Goal: Transaction & Acquisition: Download file/media

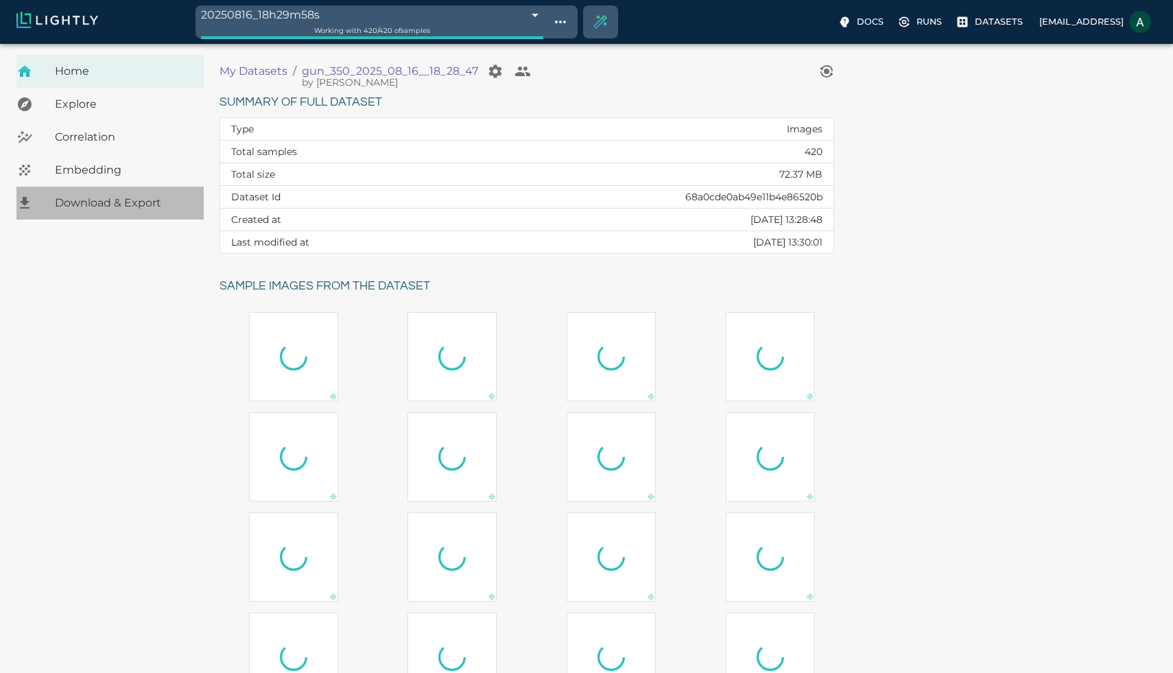
click at [158, 198] on span "Download & Export" at bounding box center [124, 203] width 138 height 16
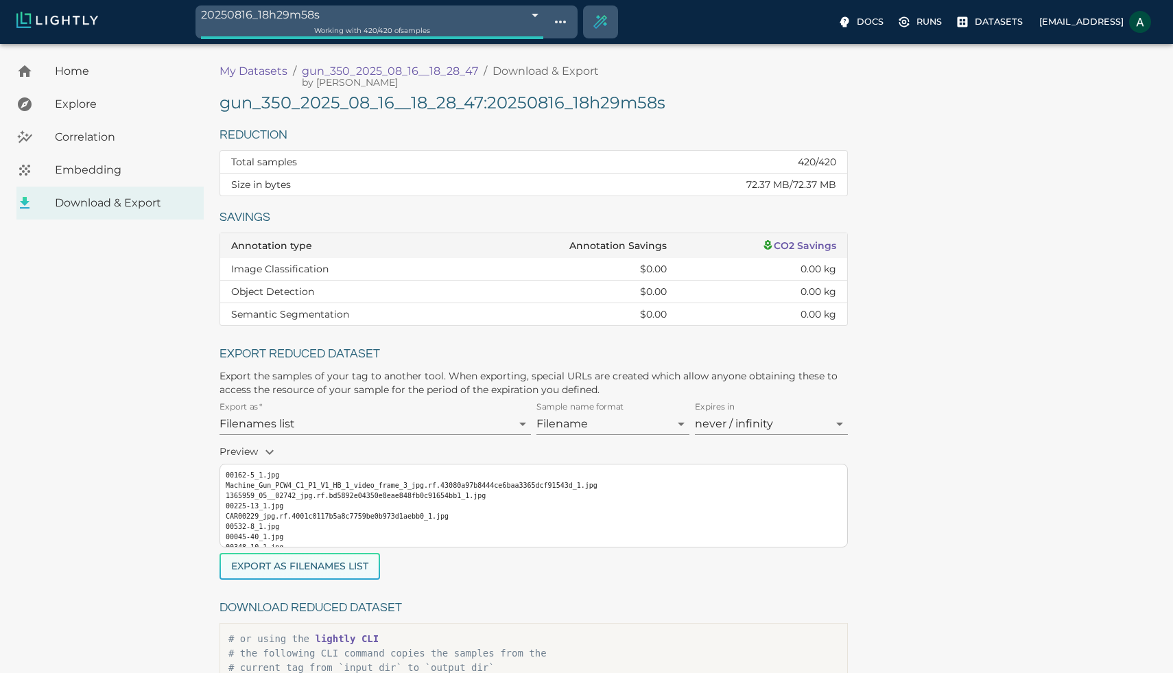
click at [298, 571] on button "Export as Filenames list" at bounding box center [300, 566] width 161 height 27
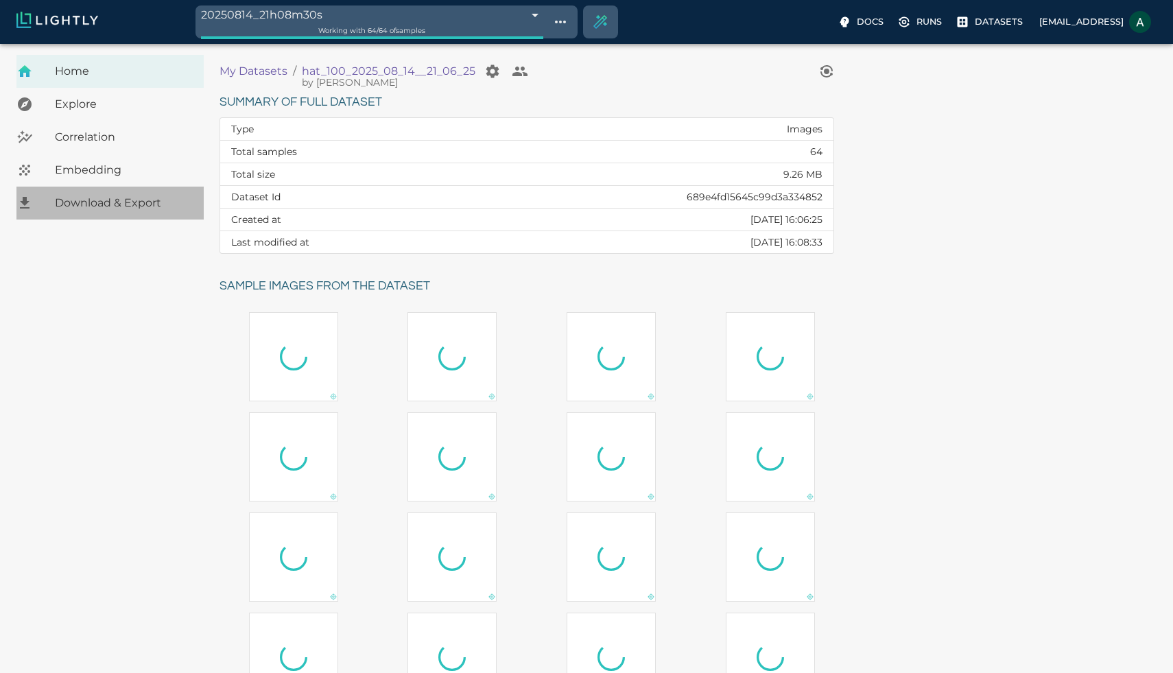
click at [123, 201] on span "Download & Export" at bounding box center [124, 203] width 138 height 16
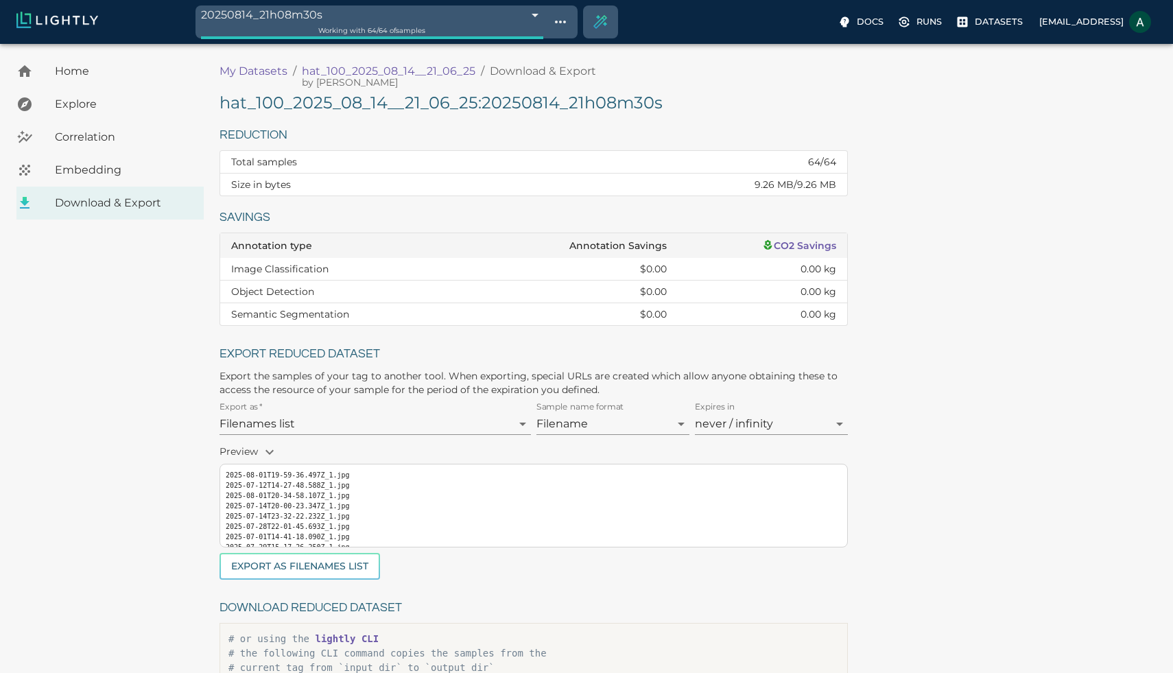
scroll to position [134, 0]
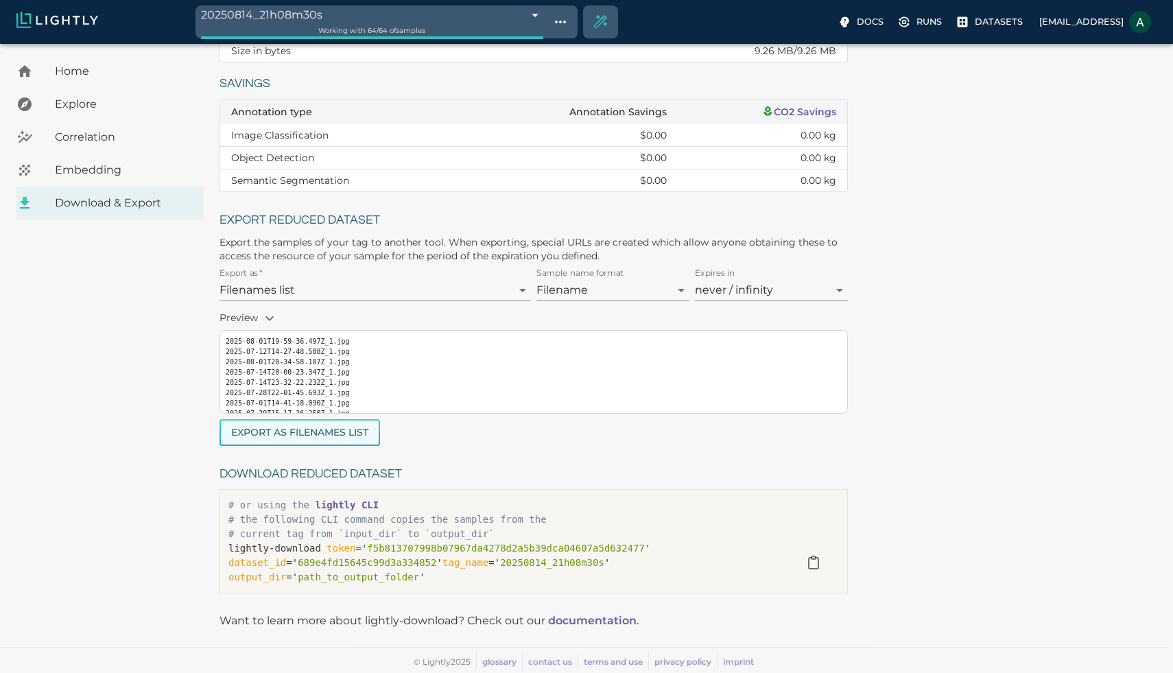
click at [355, 431] on button "Export as Filenames list" at bounding box center [300, 432] width 161 height 27
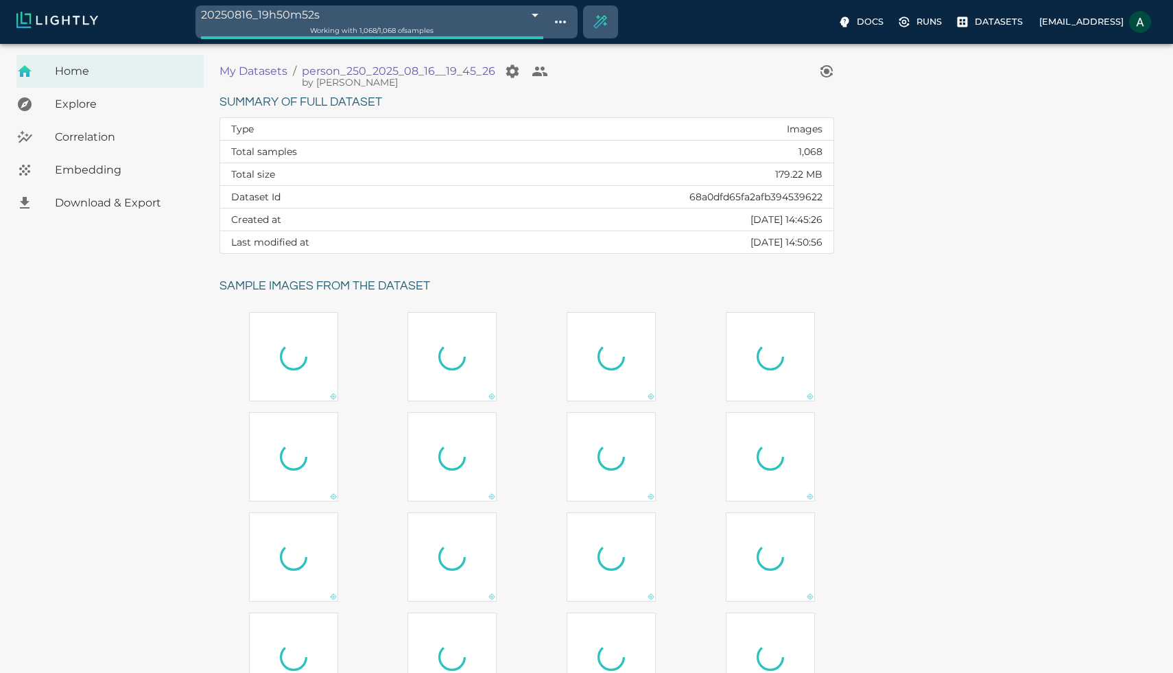
click at [130, 199] on span "Download & Export" at bounding box center [124, 203] width 138 height 16
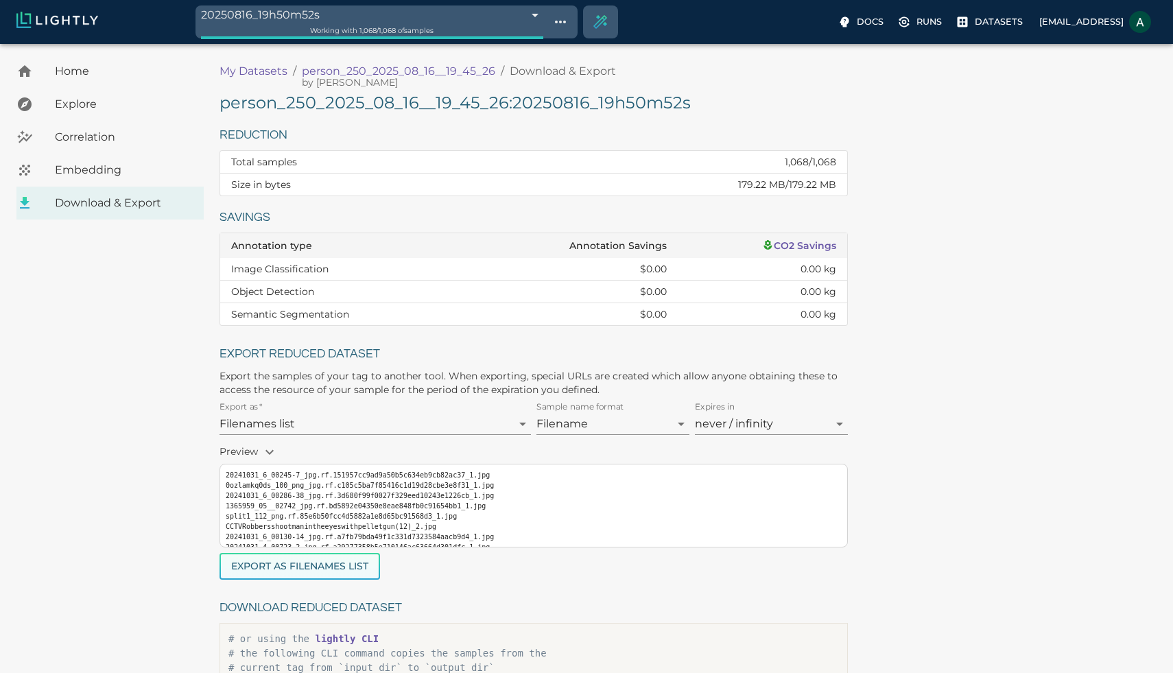
click at [335, 567] on button "Export as Filenames list" at bounding box center [300, 566] width 161 height 27
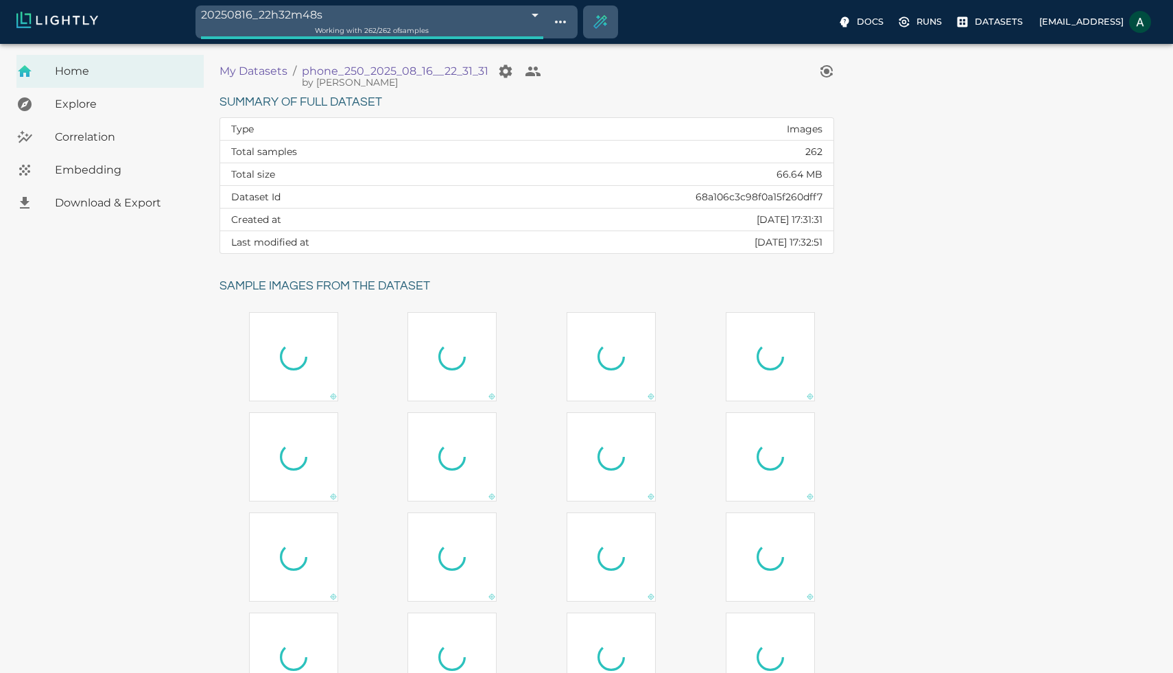
click at [161, 204] on span "Download & Export" at bounding box center [124, 203] width 138 height 16
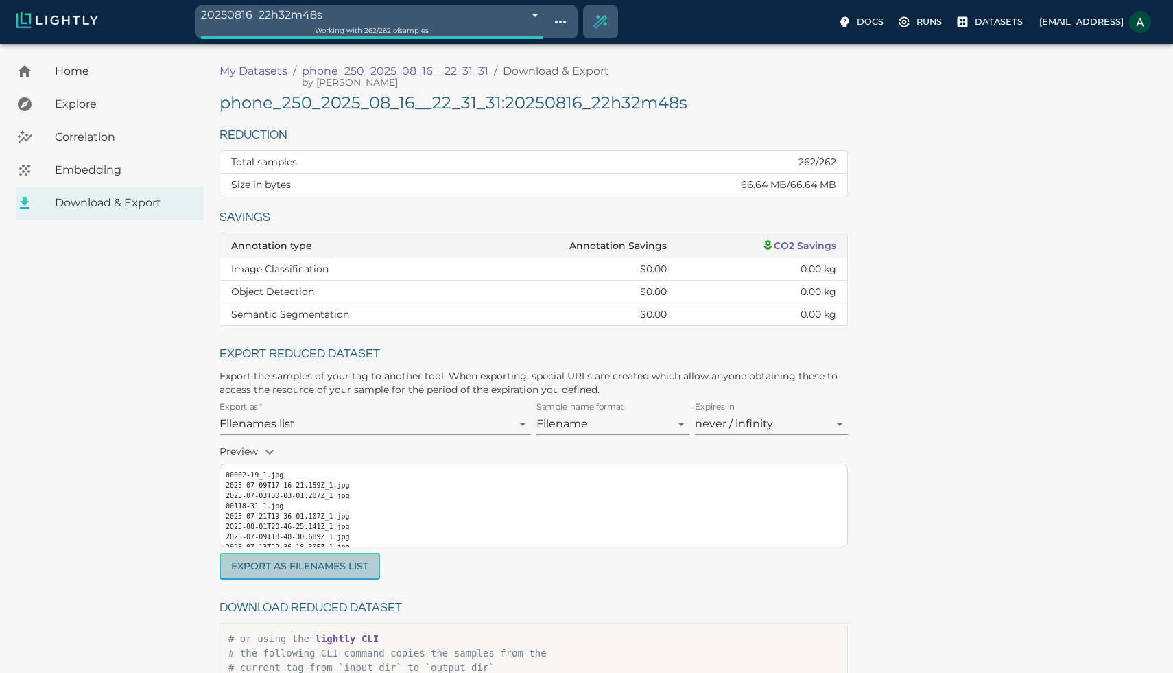
click at [343, 560] on button "Export as Filenames list" at bounding box center [300, 566] width 161 height 27
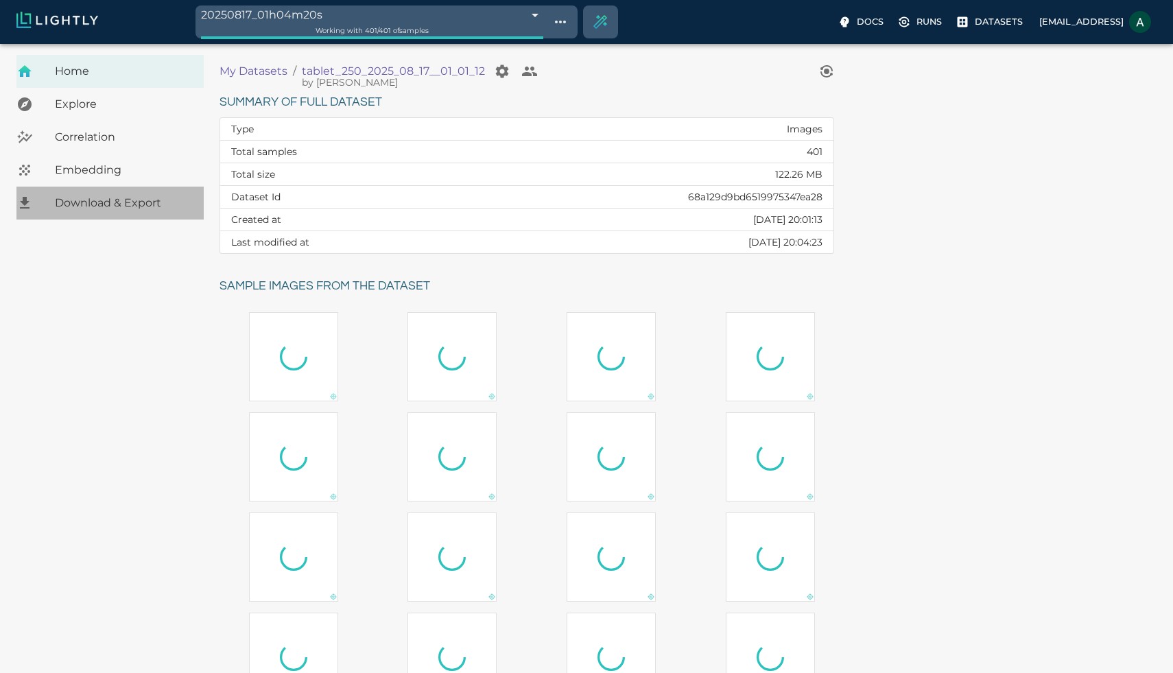
click at [132, 200] on span "Download & Export" at bounding box center [124, 203] width 138 height 16
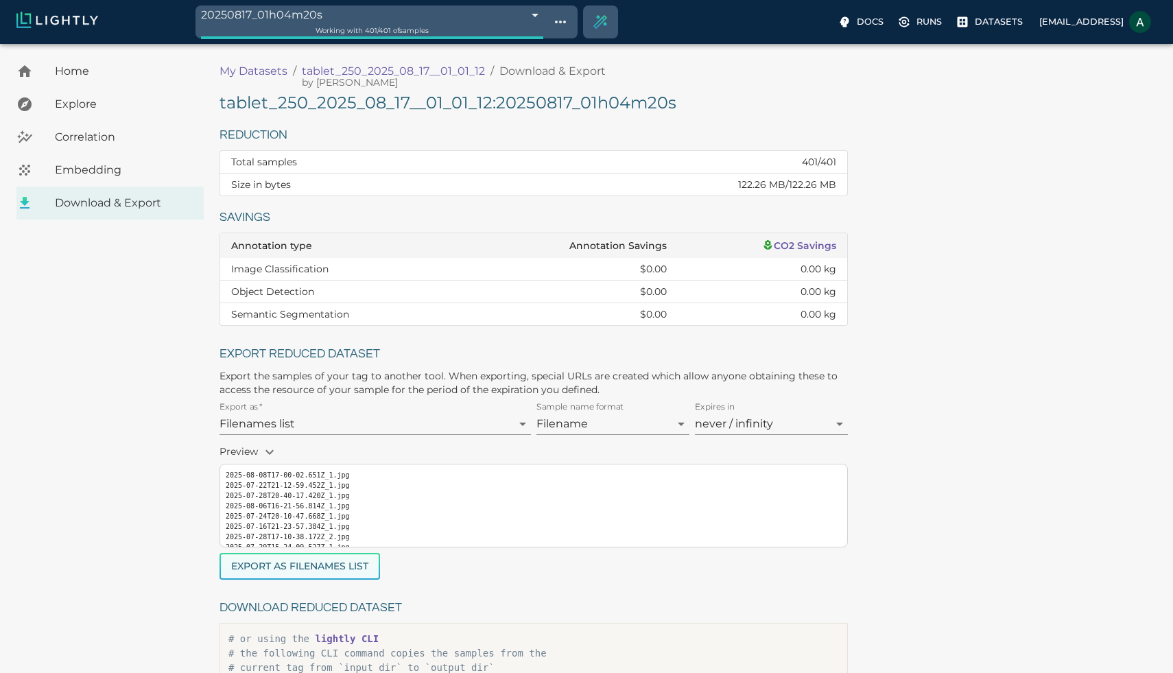
click at [322, 567] on button "Export as Filenames list" at bounding box center [300, 566] width 161 height 27
